Goal: Task Accomplishment & Management: Manage account settings

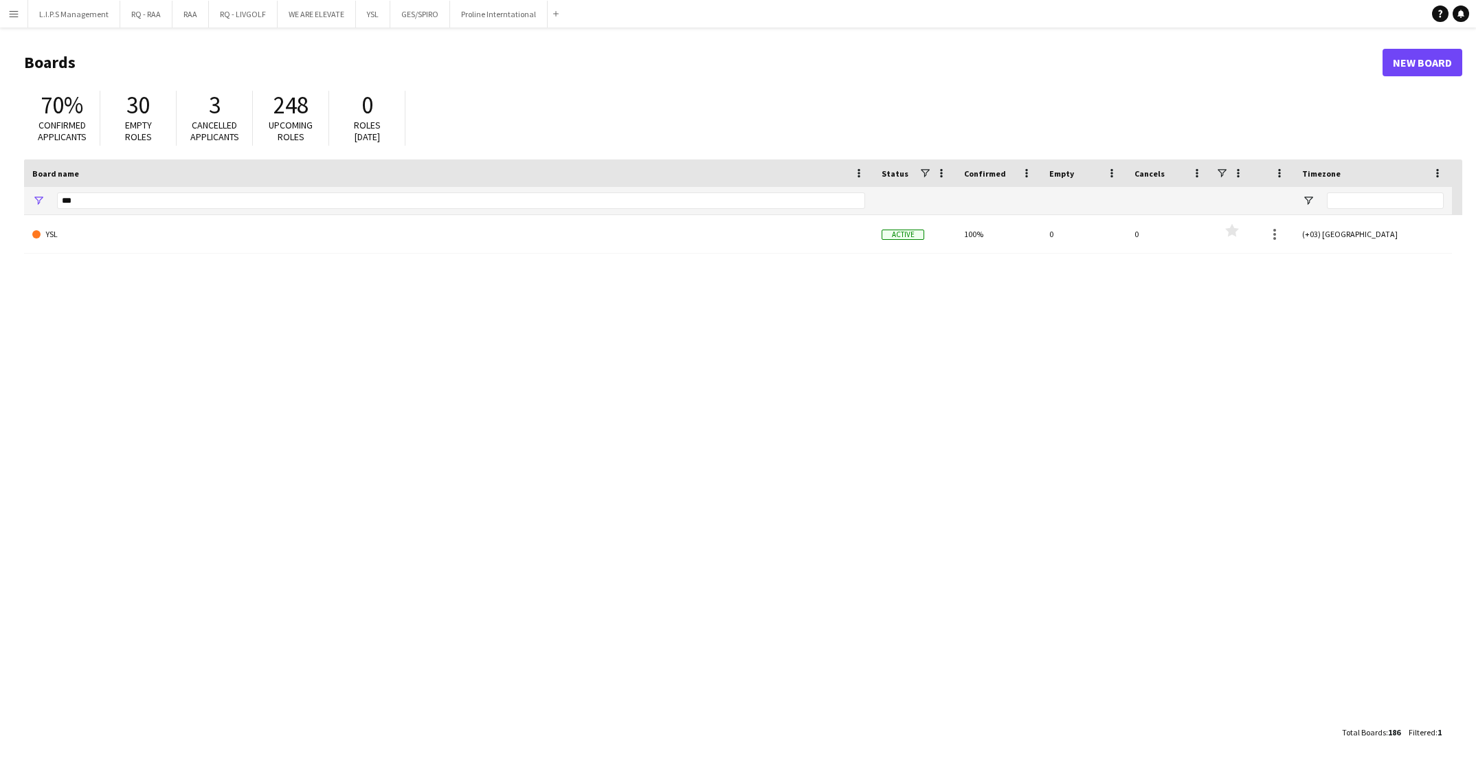
click at [143, 190] on div "***" at bounding box center [461, 200] width 808 height 27
drag, startPoint x: 126, startPoint y: 197, endPoint x: 23, endPoint y: 188, distance: 102.8
click at [24, 188] on div "***" at bounding box center [448, 200] width 849 height 27
type input "*"
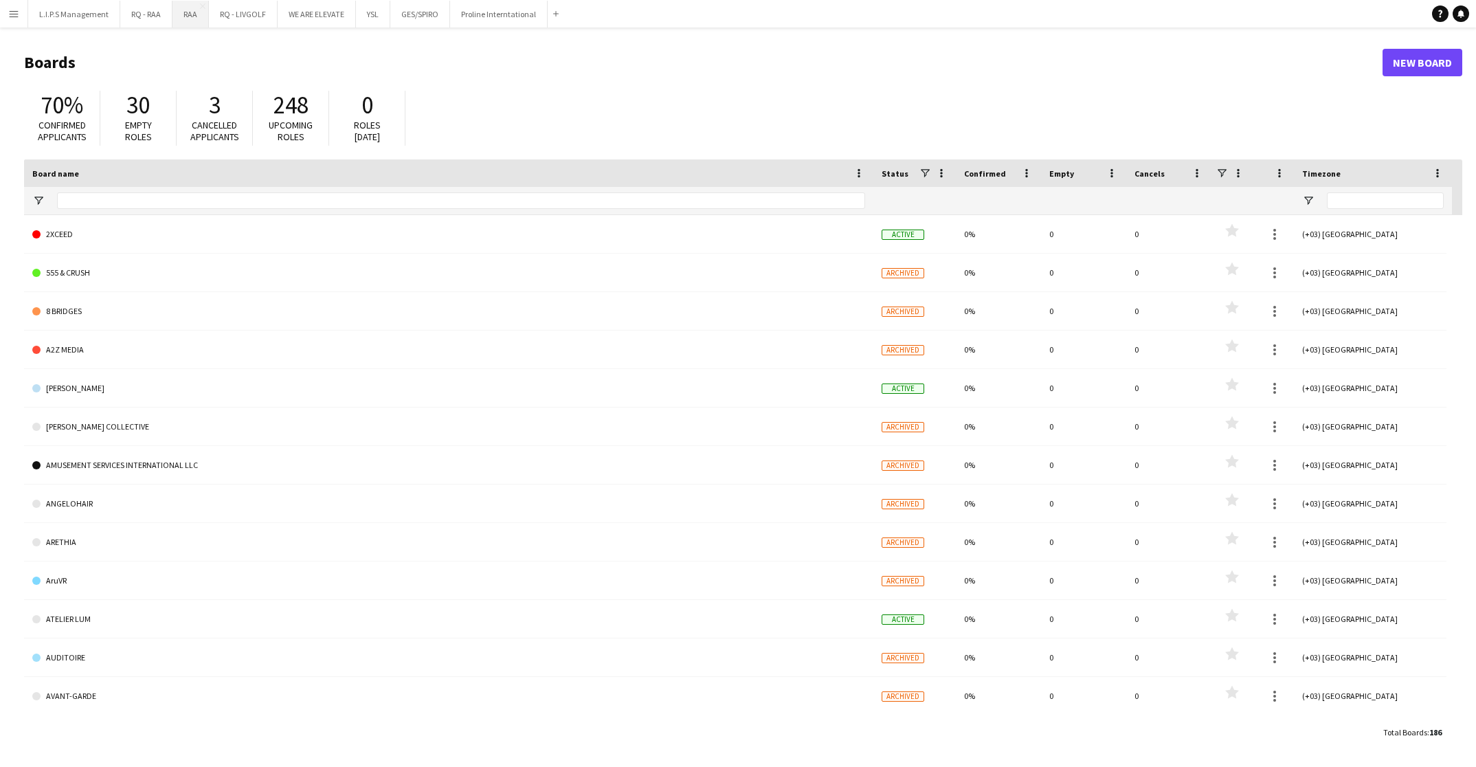
click at [181, 20] on button "RAA Close" at bounding box center [190, 14] width 36 height 27
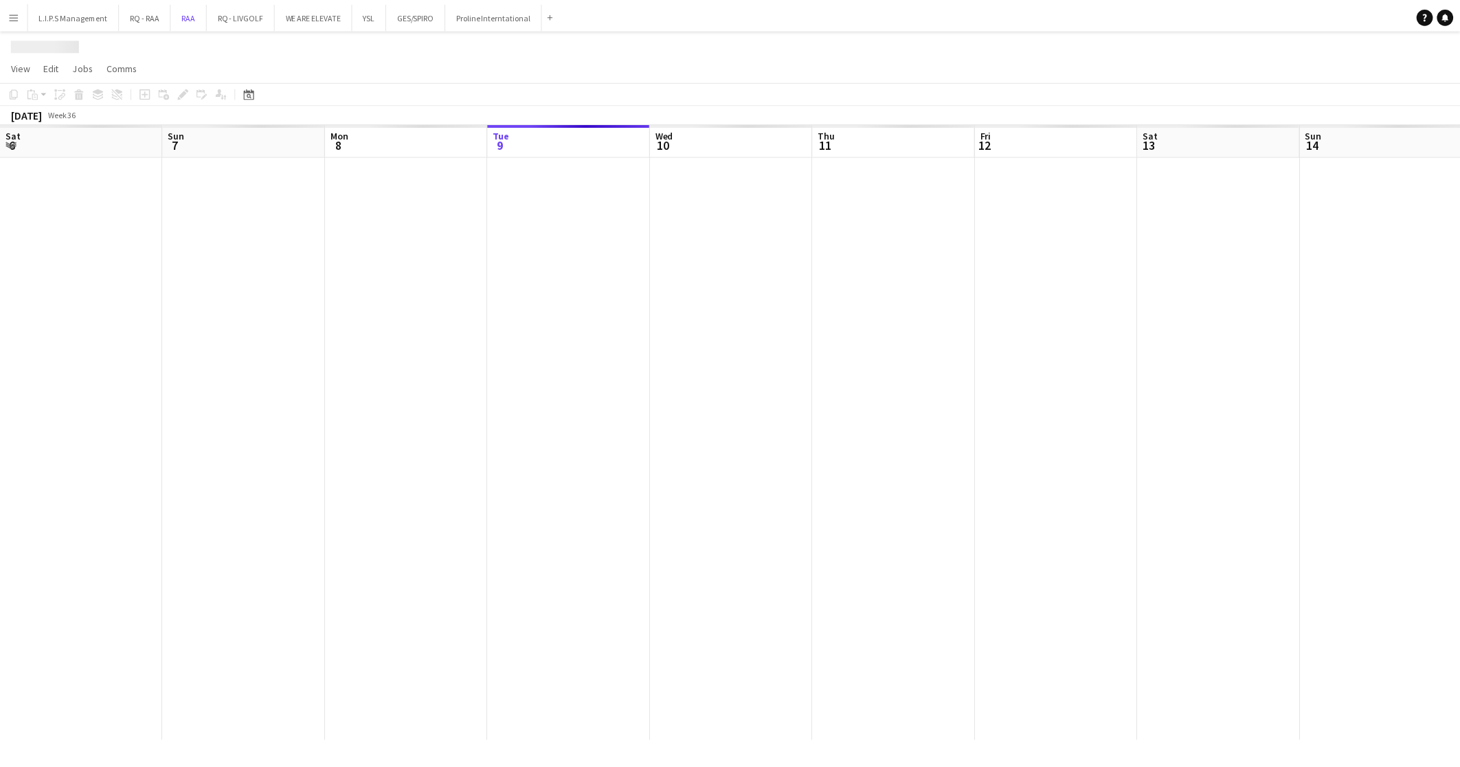
scroll to position [0, 328]
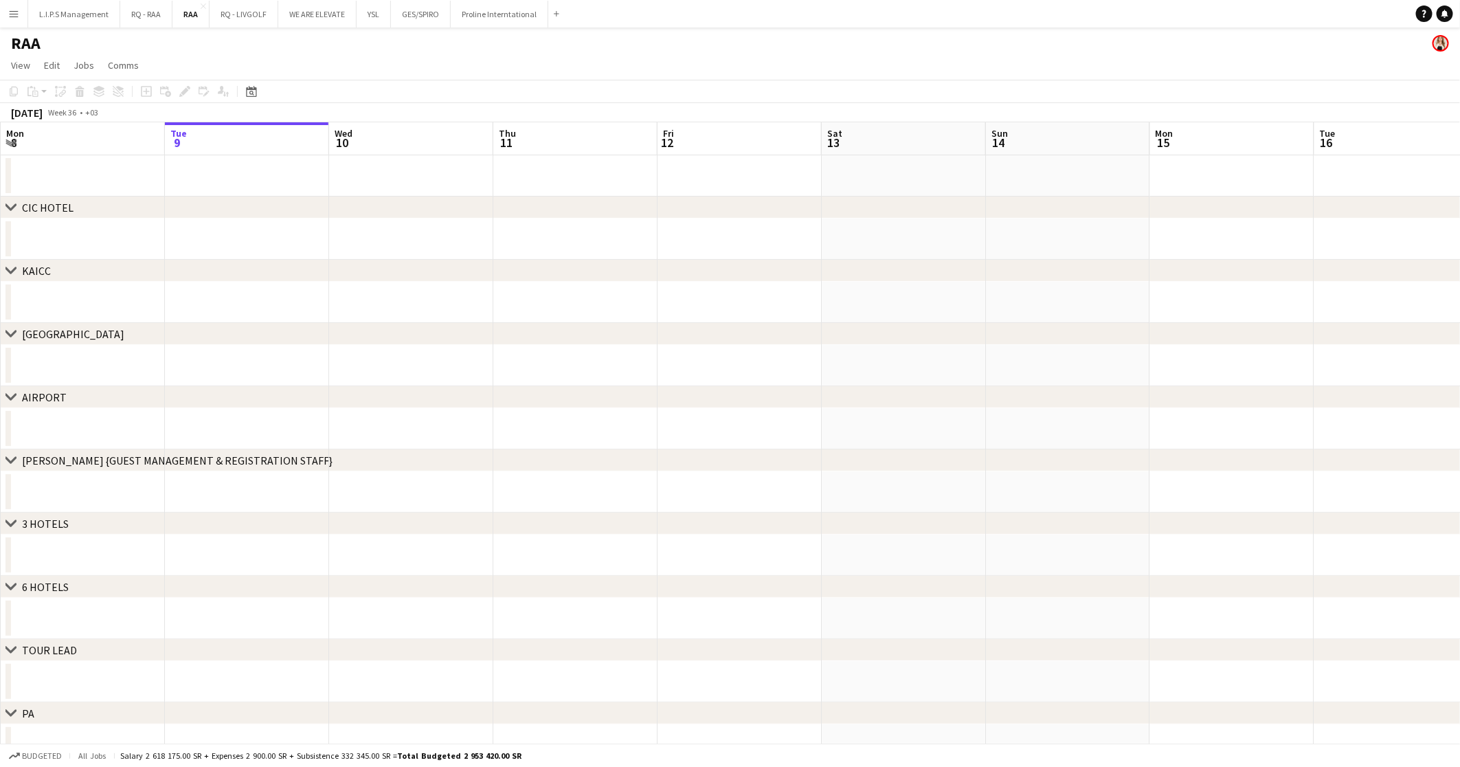
click at [825, 364] on app-date-cell at bounding box center [904, 365] width 164 height 41
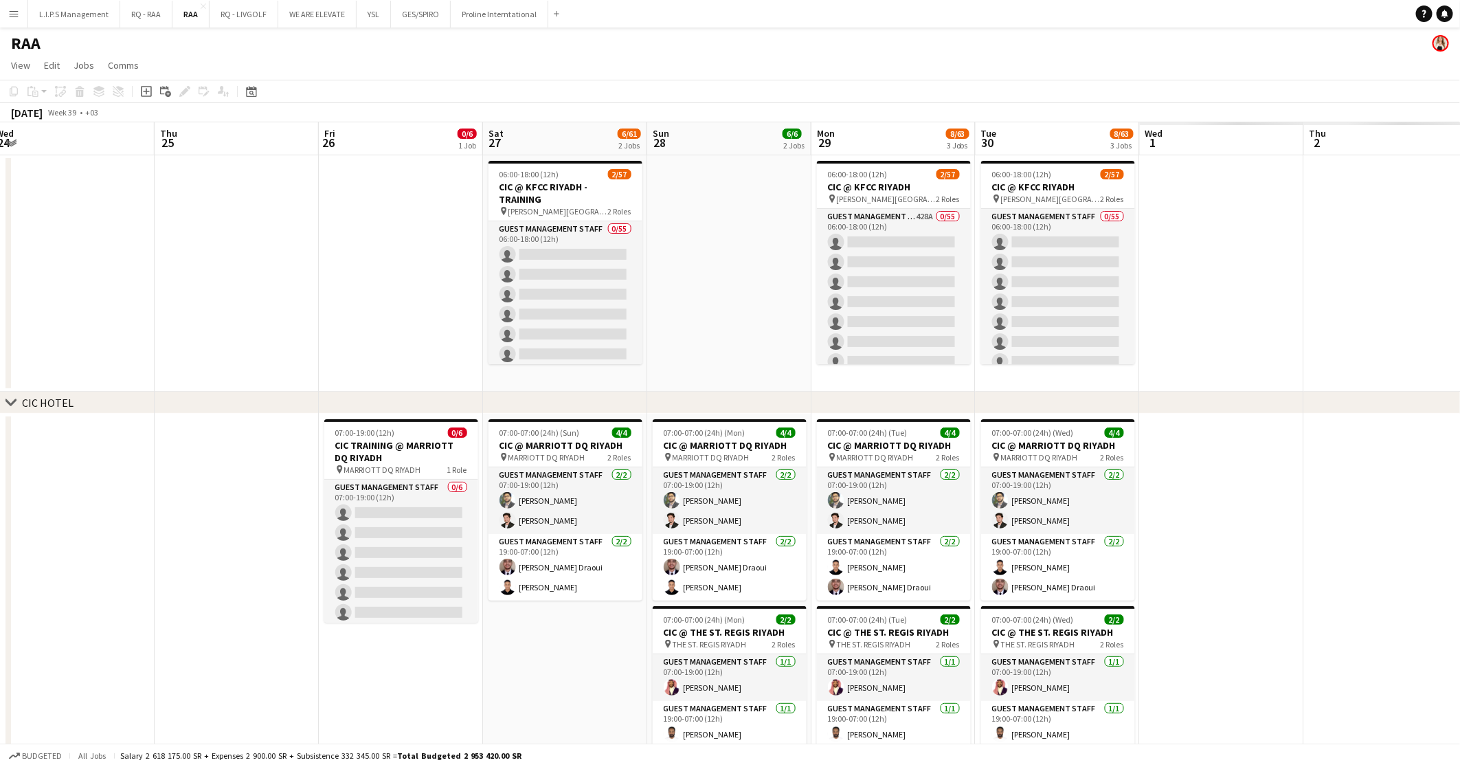
scroll to position [0, 346]
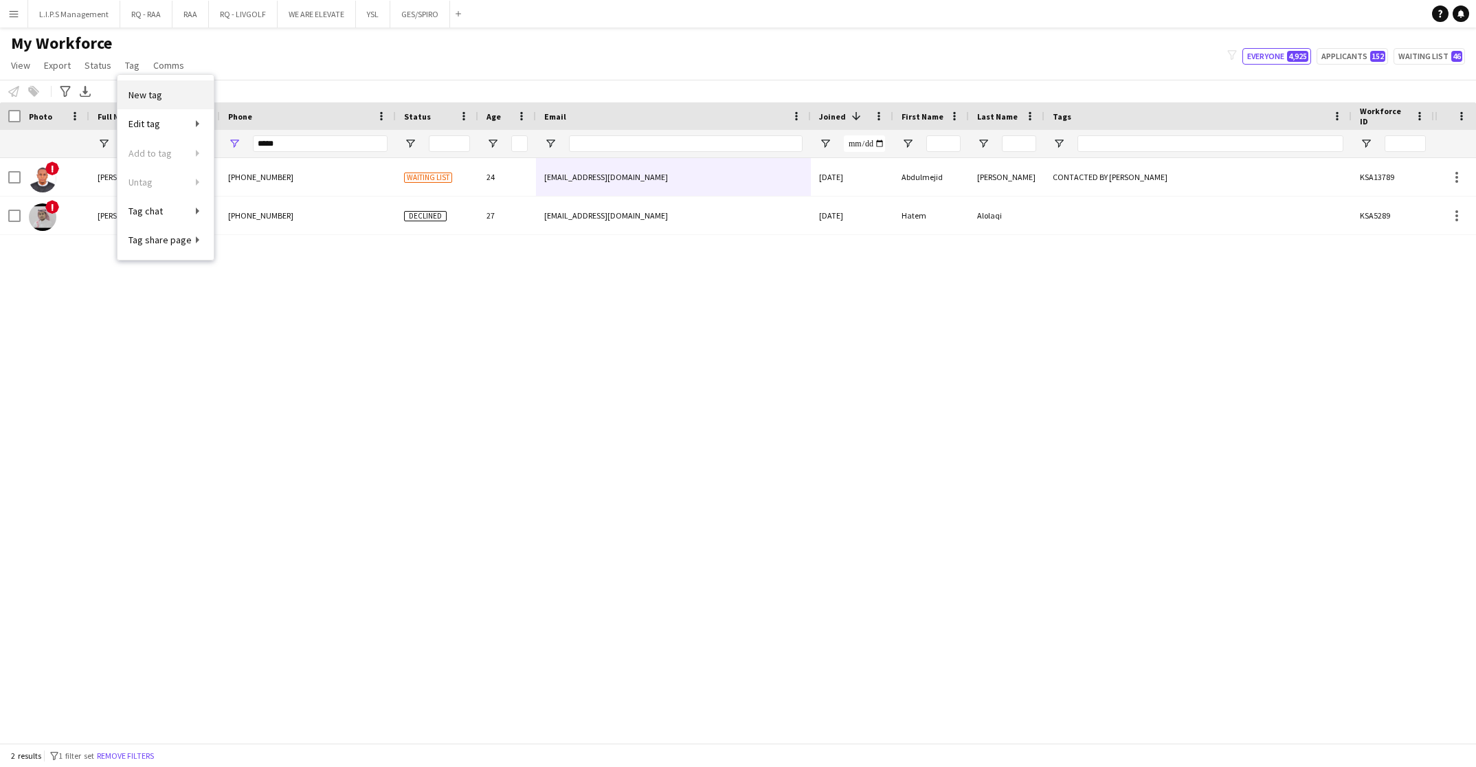
click at [153, 93] on span "New tag" at bounding box center [146, 95] width 34 height 12
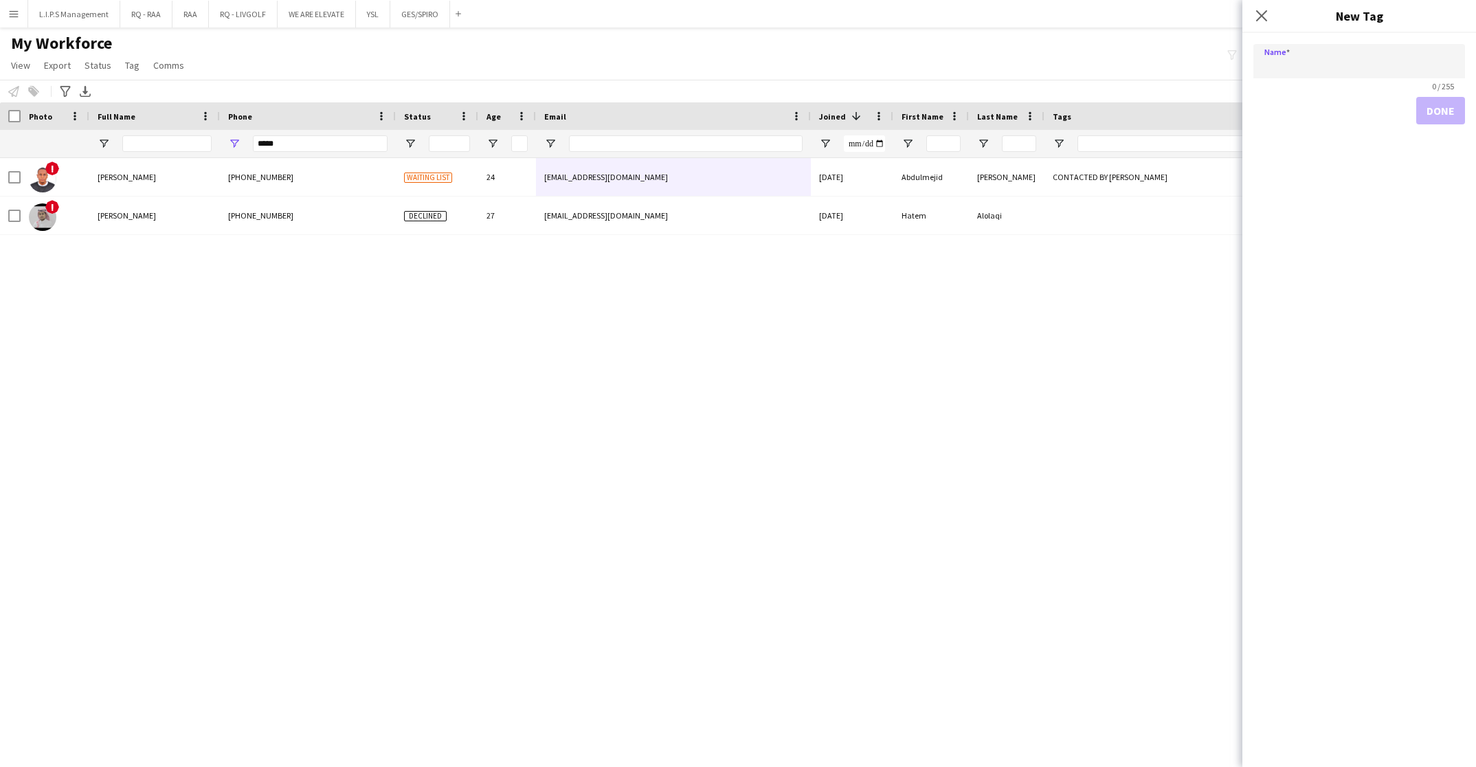
type input "*"
drag, startPoint x: 137, startPoint y: 70, endPoint x: 210, endPoint y: 119, distance: 87.7
click at [138, 70] on link "Tag" at bounding box center [132, 65] width 25 height 18
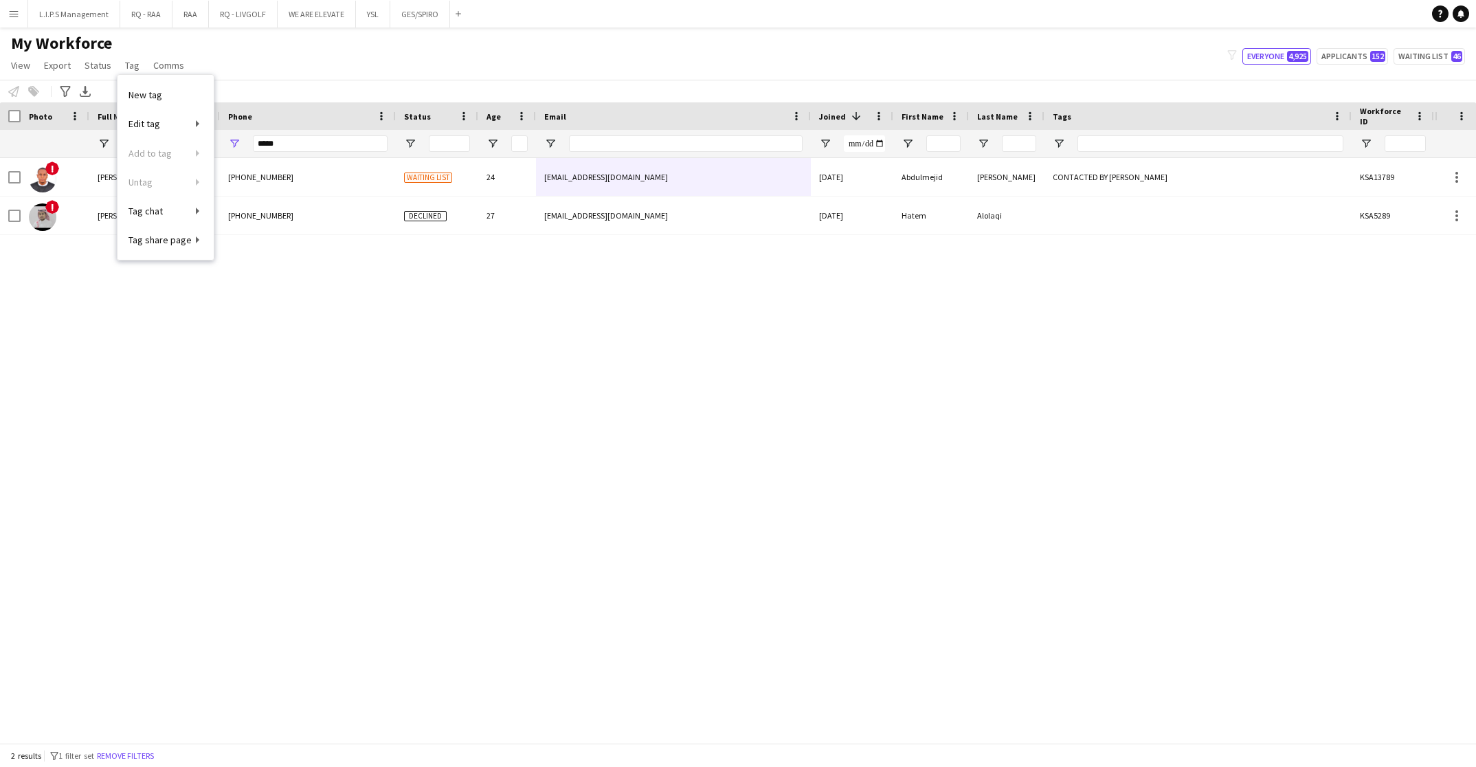
click at [504, 313] on div "! [PERSON_NAME] [PHONE_NUMBER] Waiting list 24 [EMAIL_ADDRESS][DOMAIN_NAME] [DA…" at bounding box center [717, 442] width 1435 height 569
drag, startPoint x: 293, startPoint y: 141, endPoint x: 119, endPoint y: 138, distance: 174.6
click at [119, 138] on div at bounding box center [957, 143] width 1914 height 27
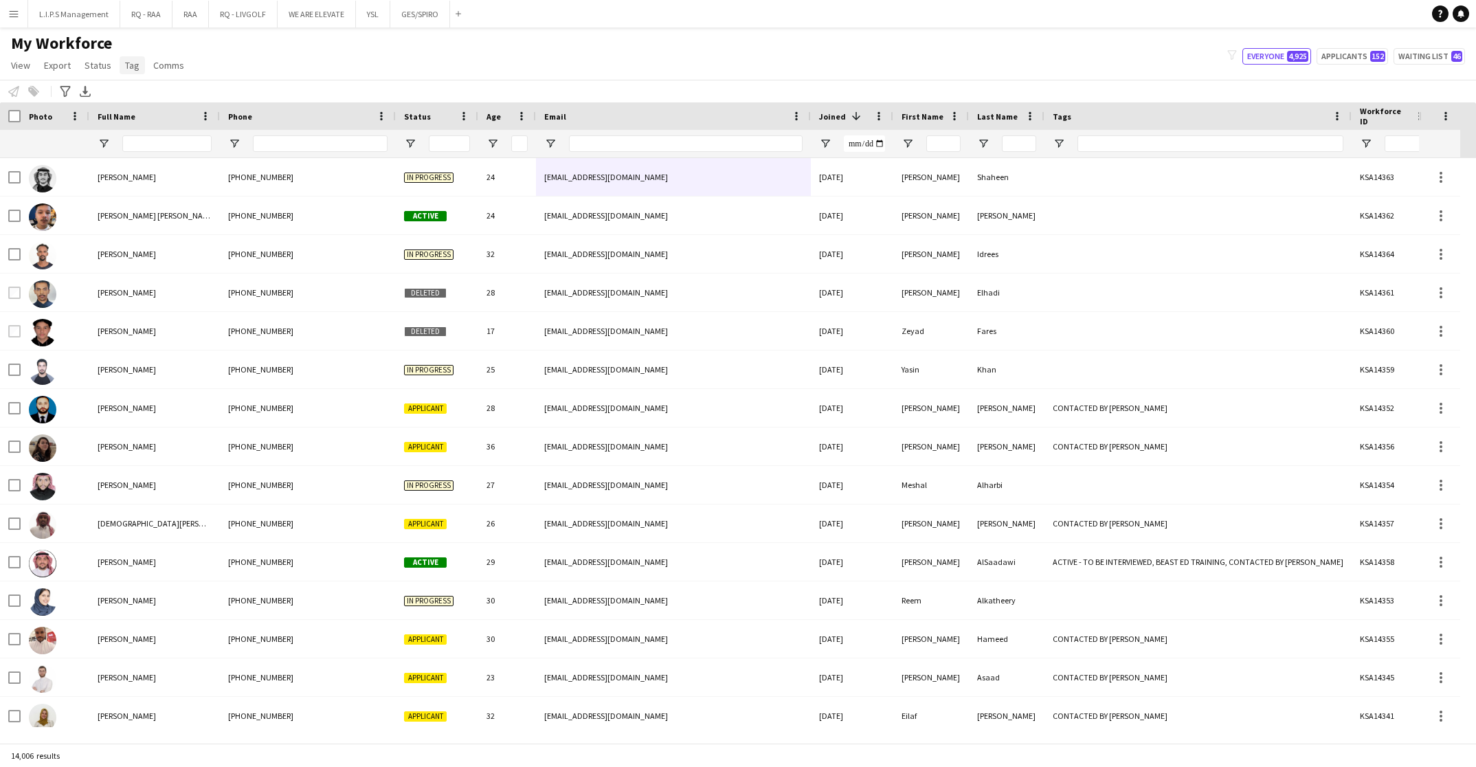
click at [126, 73] on link "Tag" at bounding box center [132, 65] width 25 height 18
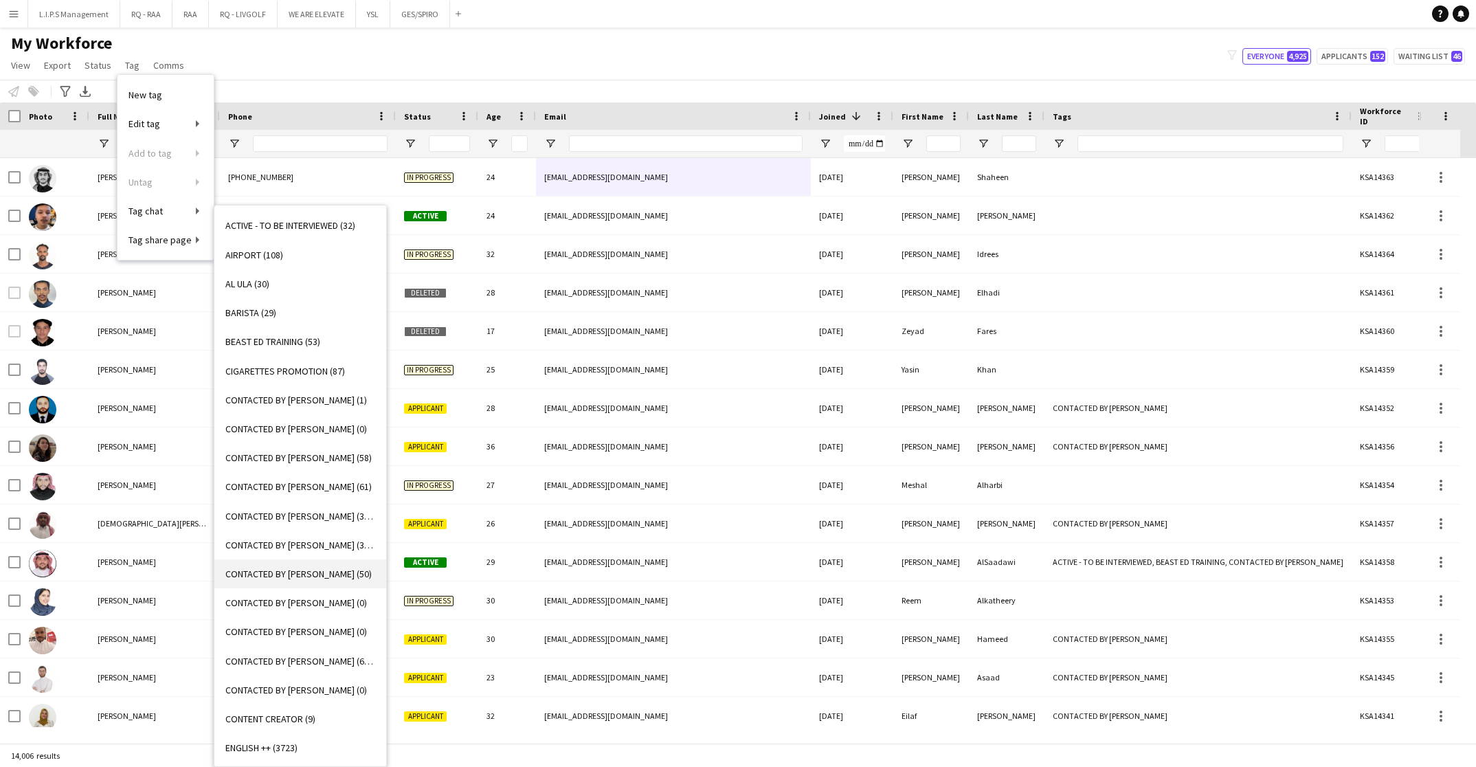
click at [331, 570] on span "CONTACTED BY [PERSON_NAME] (50)" at bounding box center [298, 574] width 146 height 12
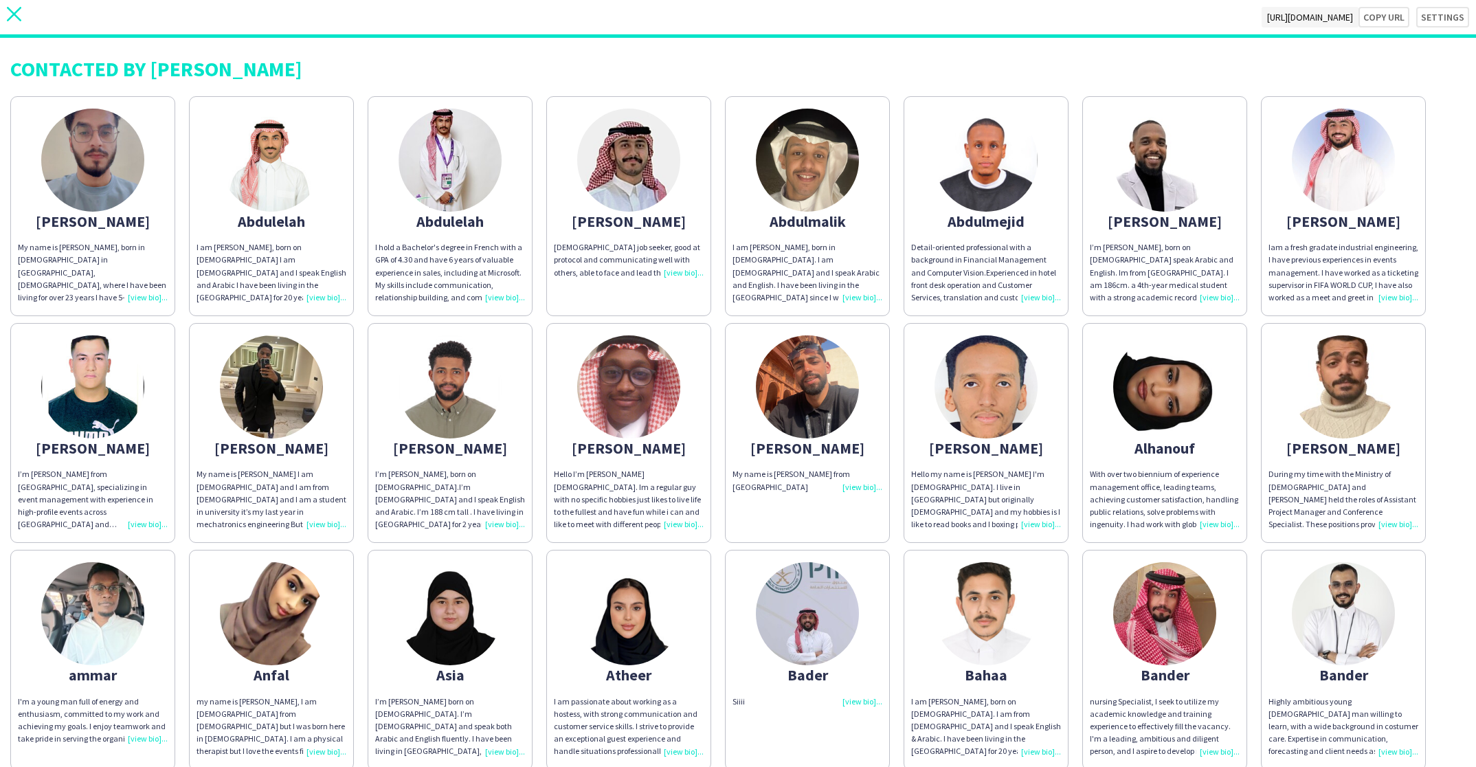
click at [23, 18] on div "close [URL][DOMAIN_NAME] Copy url Settings" at bounding box center [738, 19] width 1476 height 38
click at [13, 10] on icon "close" at bounding box center [14, 14] width 14 height 14
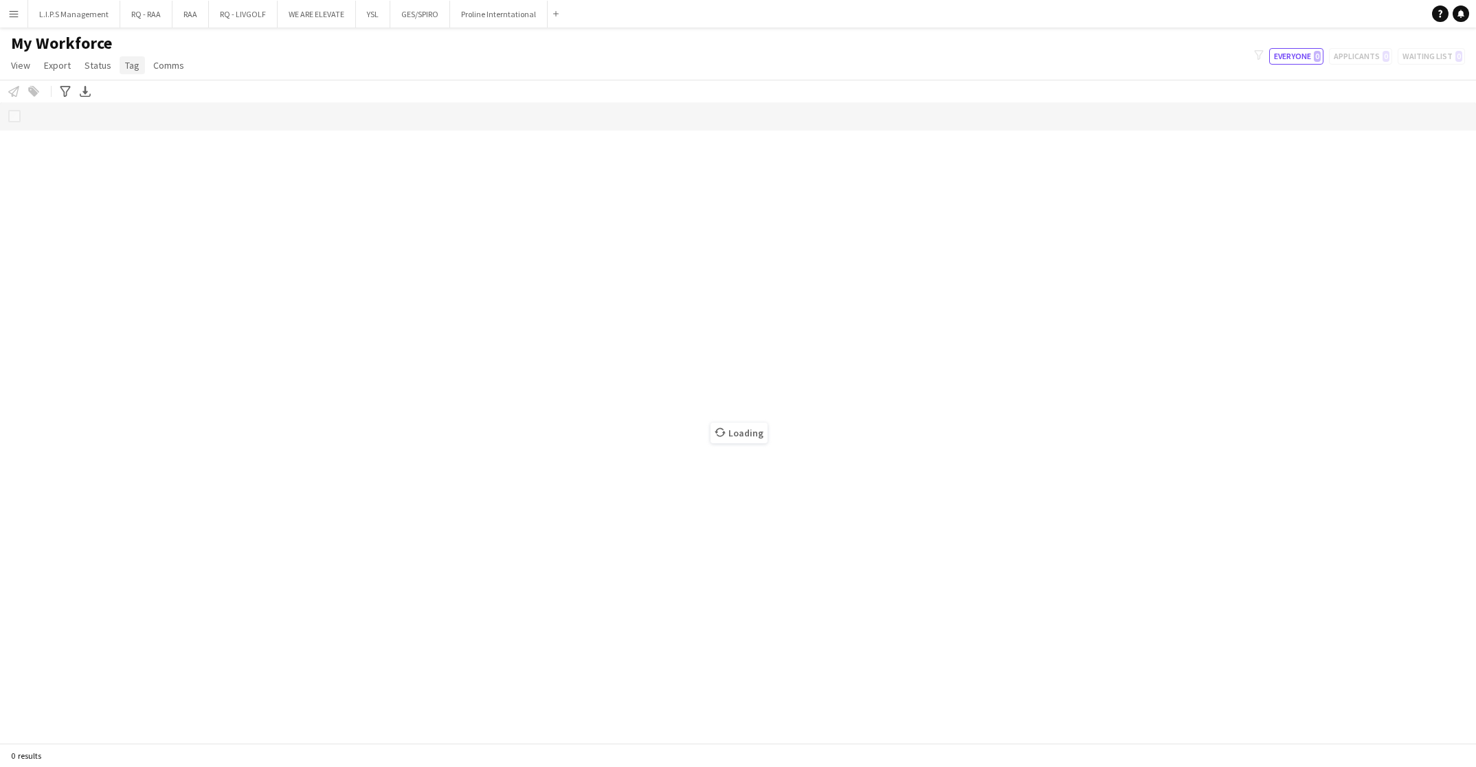
click at [135, 68] on span "Tag" at bounding box center [132, 65] width 14 height 12
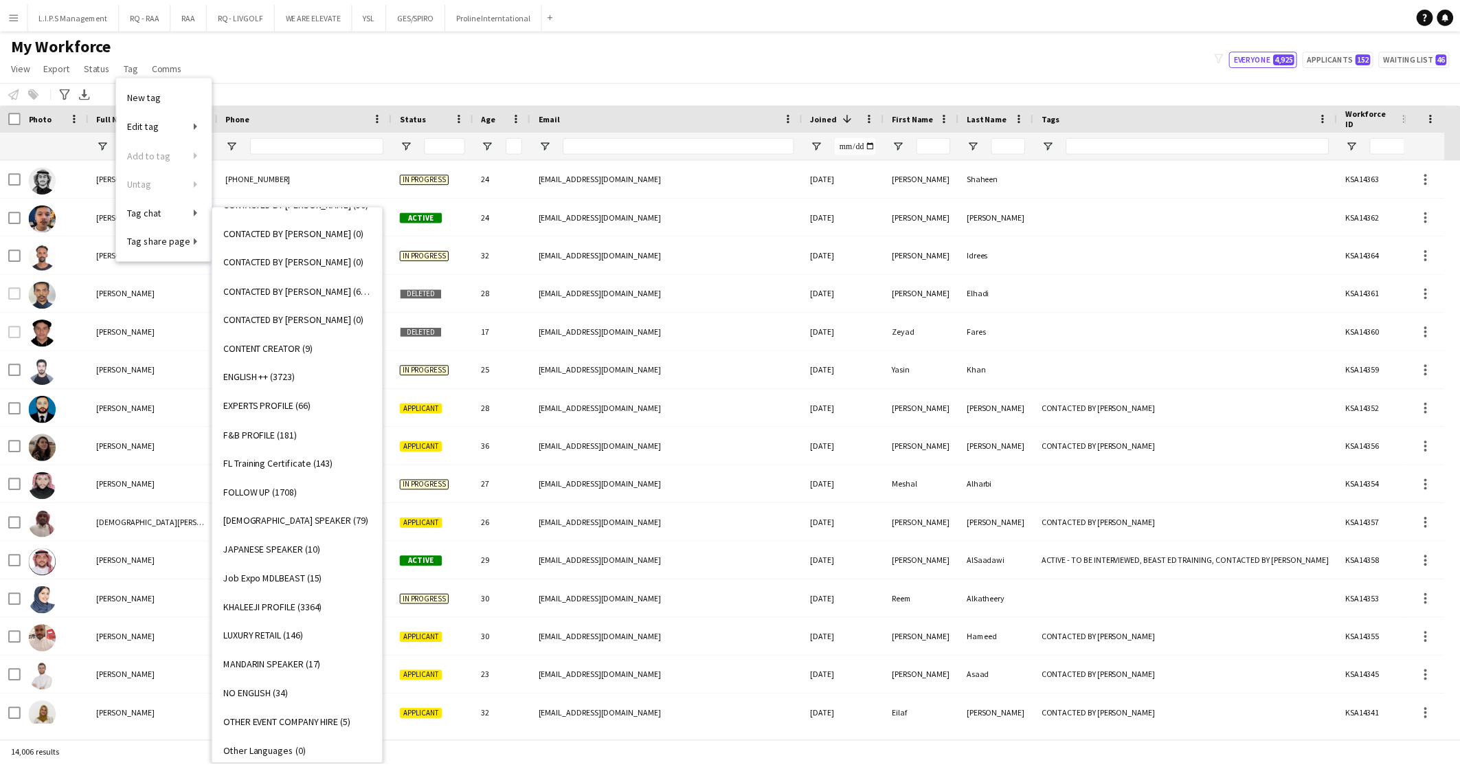
scroll to position [372, 0]
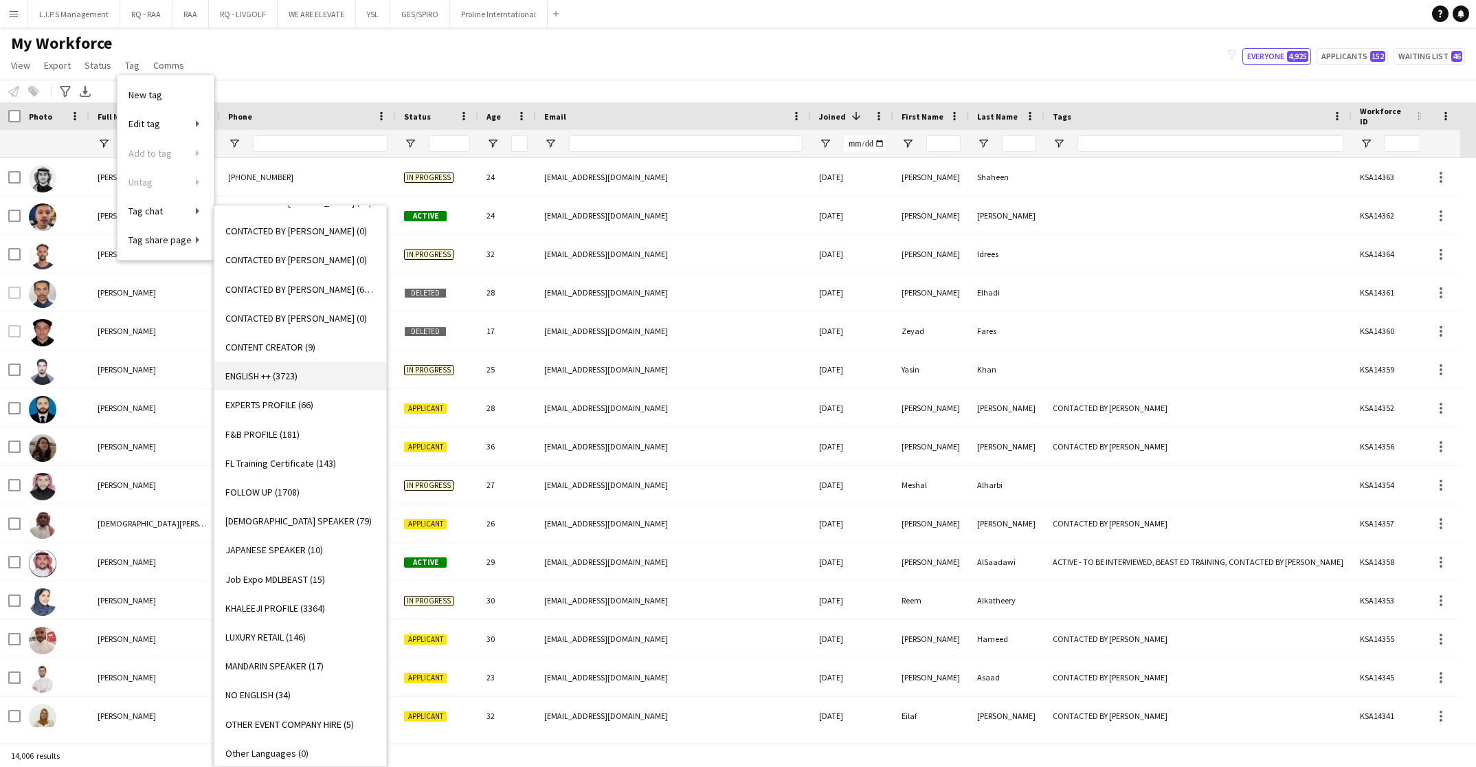
click at [315, 381] on link "ENGLISH ++ (3723)" at bounding box center [300, 375] width 172 height 29
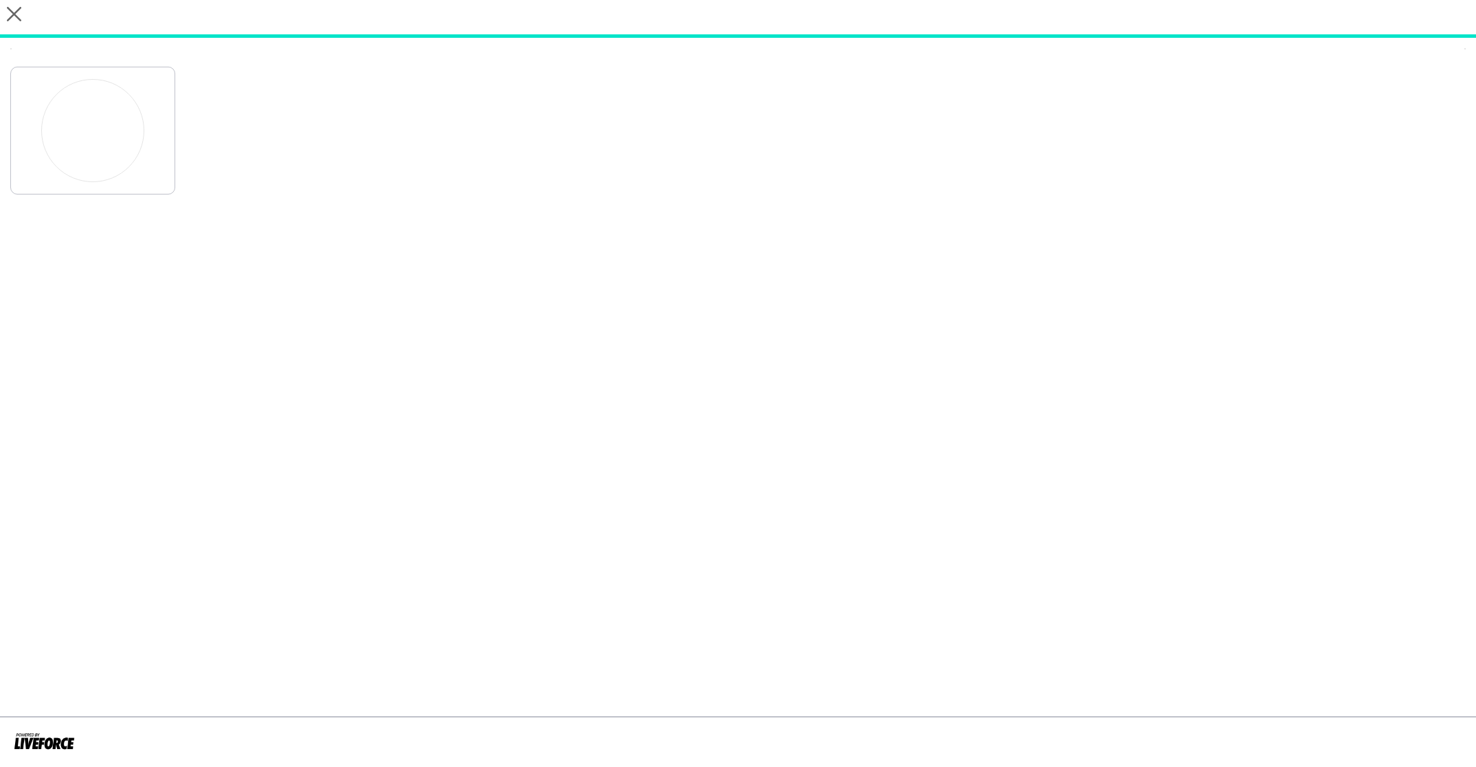
click at [0, 18] on html "**********" at bounding box center [738, 383] width 1476 height 767
click at [17, 21] on icon "close" at bounding box center [14, 14] width 14 height 14
